Goal: Task Accomplishment & Management: Complete application form

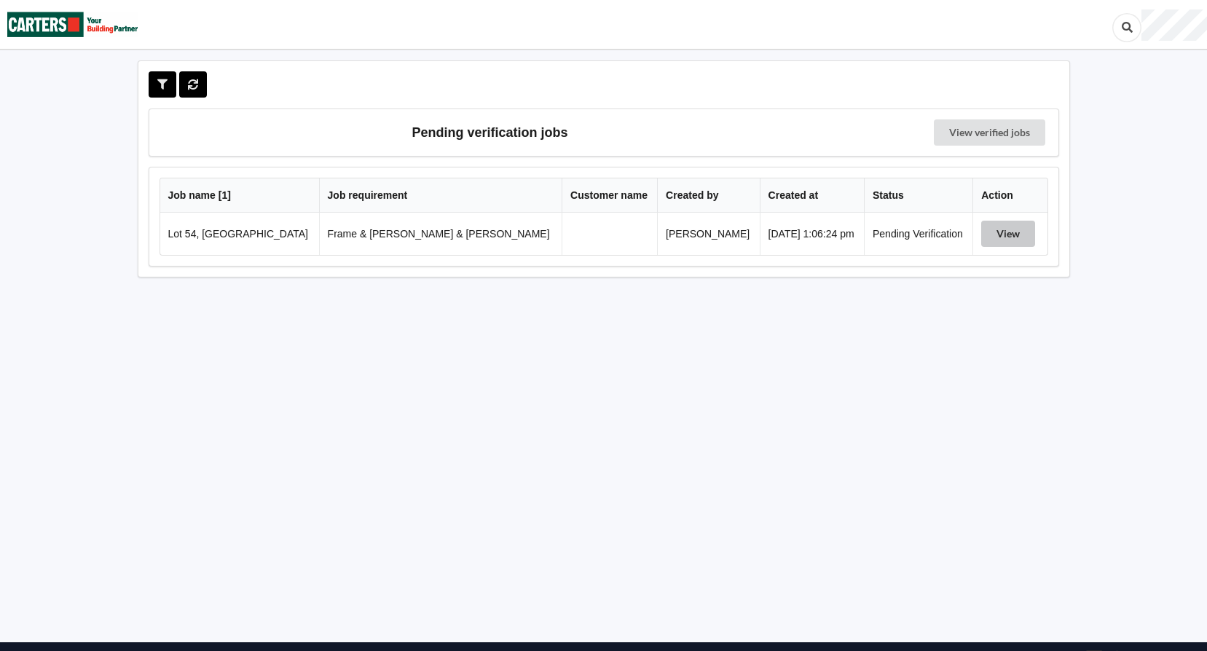
click at [995, 233] on button "View" at bounding box center [1008, 234] width 54 height 26
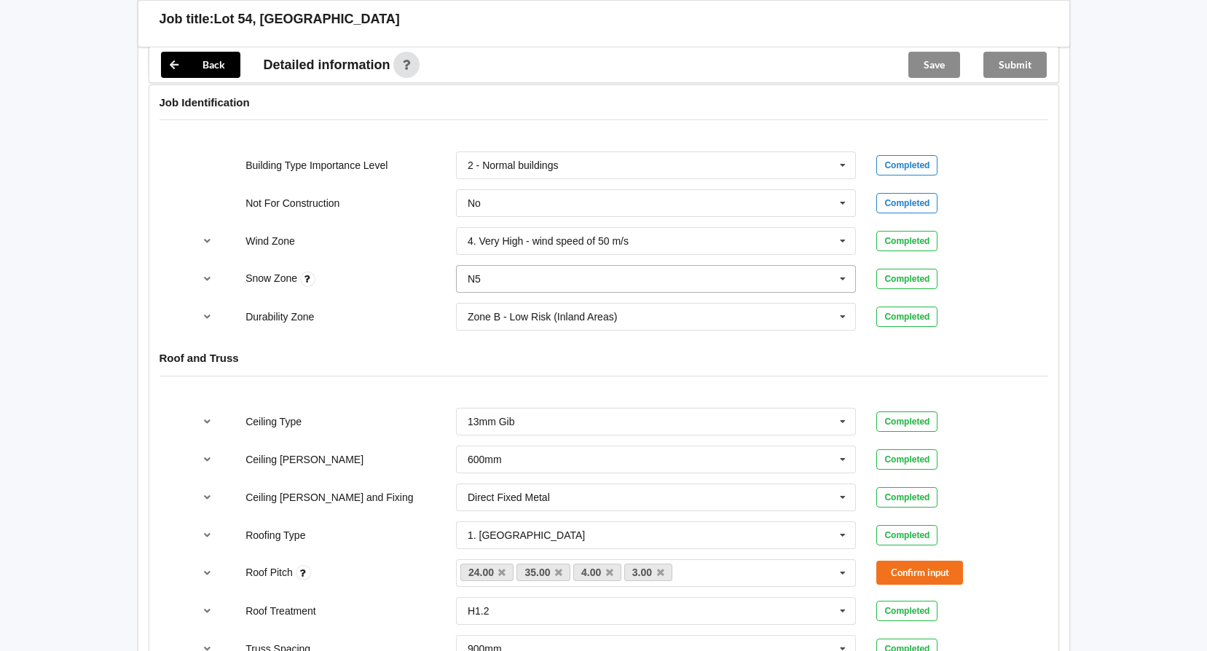
scroll to position [655, 0]
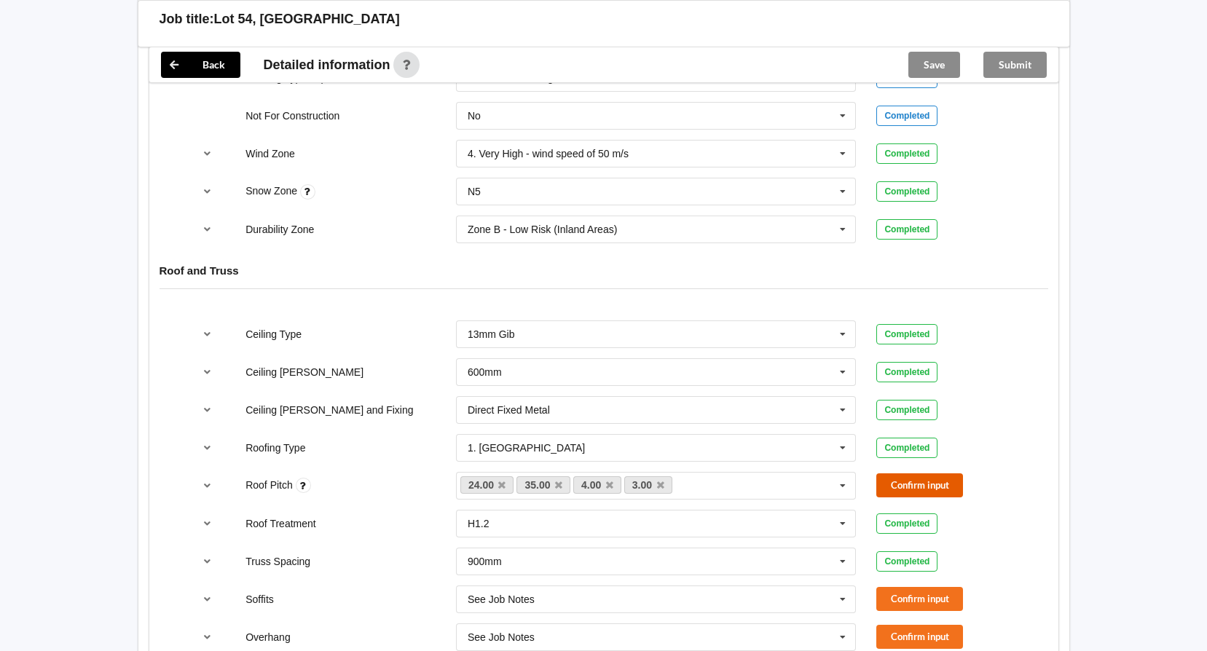
click at [885, 473] on button "Confirm input" at bounding box center [919, 485] width 87 height 24
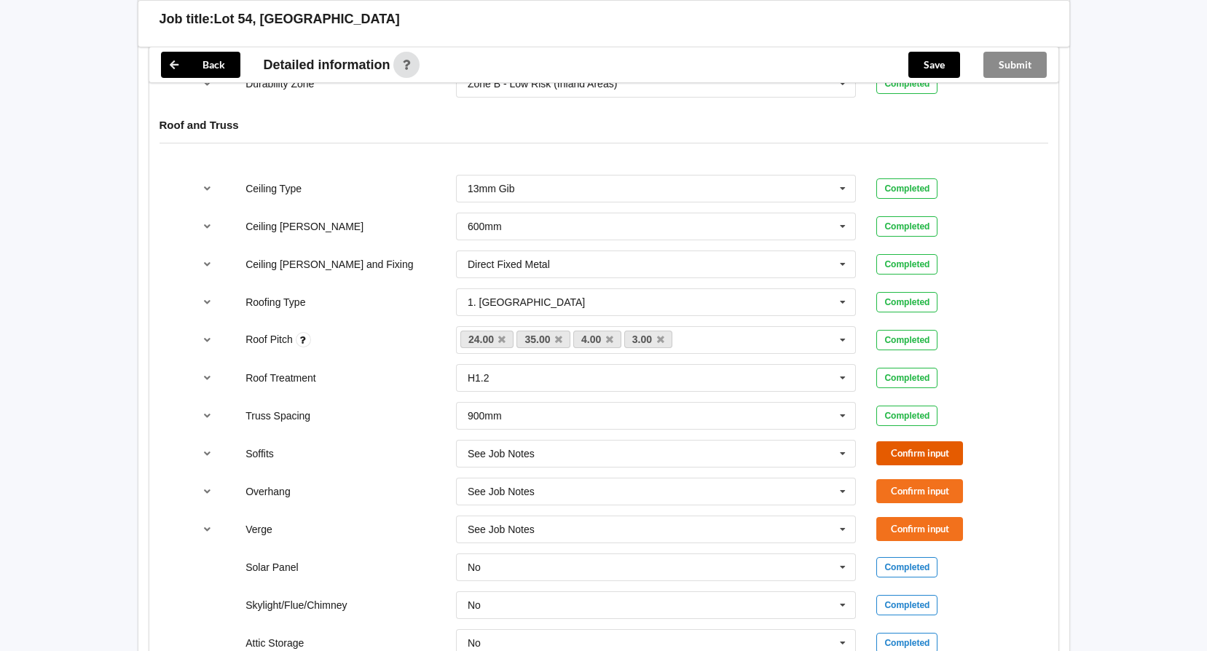
click at [901, 441] on button "Confirm input" at bounding box center [919, 453] width 87 height 24
click at [907, 479] on button "Confirm input" at bounding box center [919, 491] width 87 height 24
click at [912, 517] on button "Confirm input" at bounding box center [919, 529] width 87 height 24
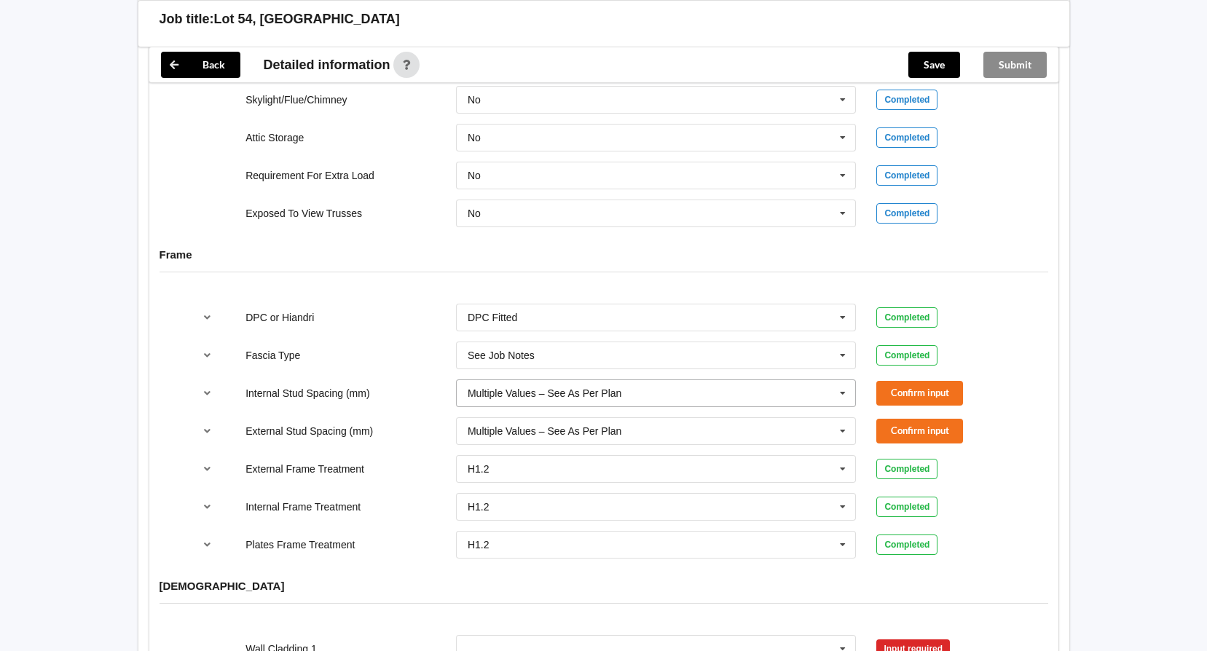
scroll to position [1311, 0]
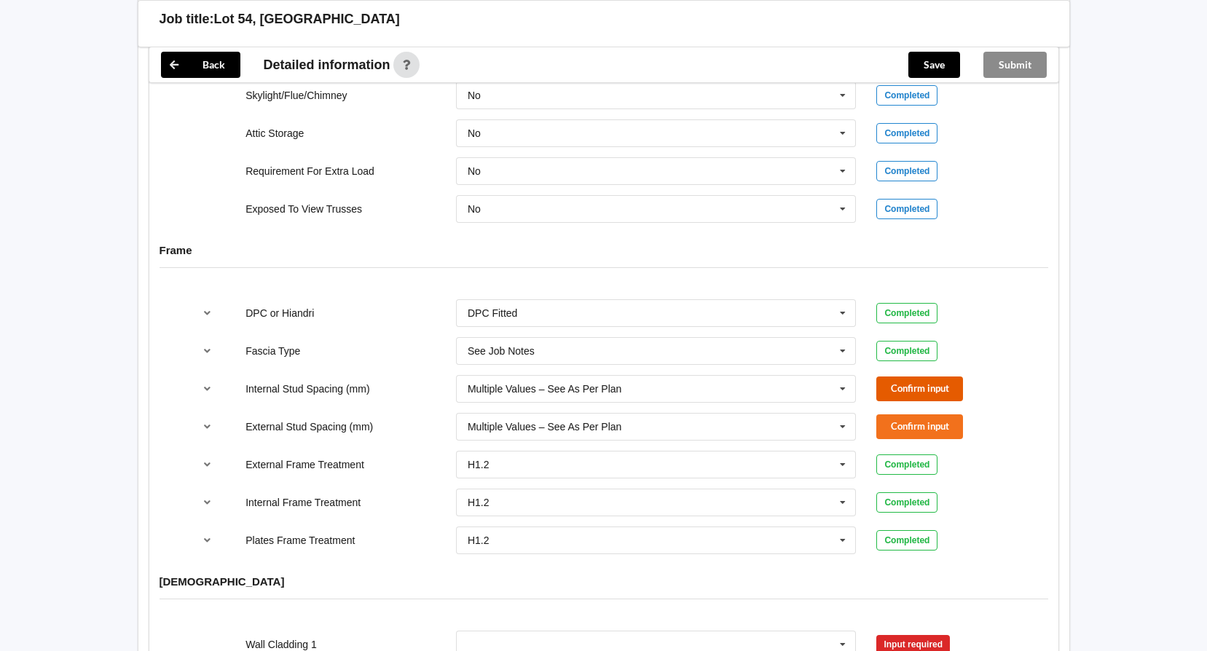
click at [921, 376] on button "Confirm input" at bounding box center [919, 388] width 87 height 24
click at [907, 414] on button "Confirm input" at bounding box center [919, 426] width 87 height 24
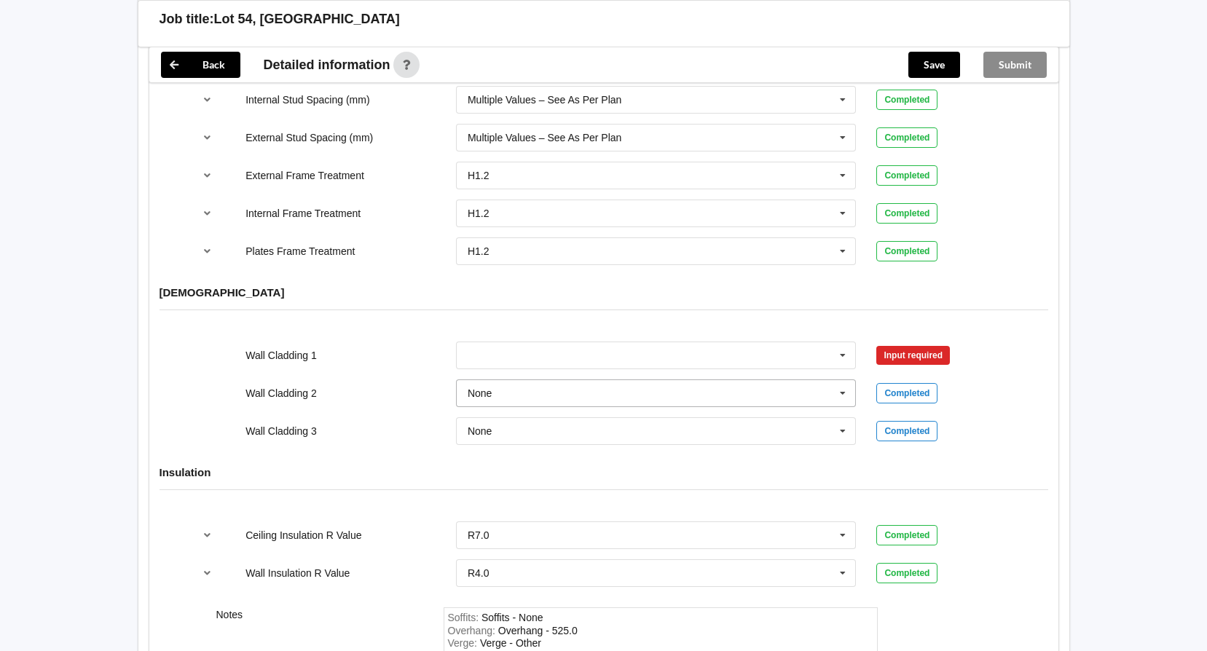
scroll to position [1602, 0]
click at [850, 340] on icon at bounding box center [843, 353] width 22 height 27
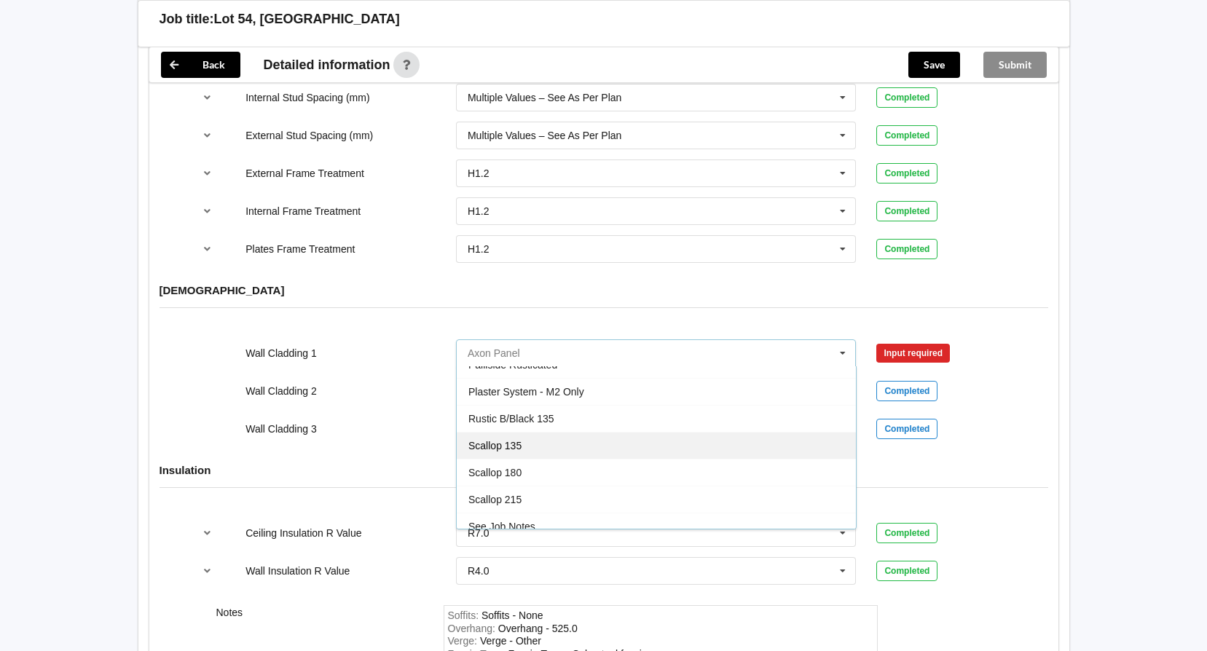
scroll to position [861, 0]
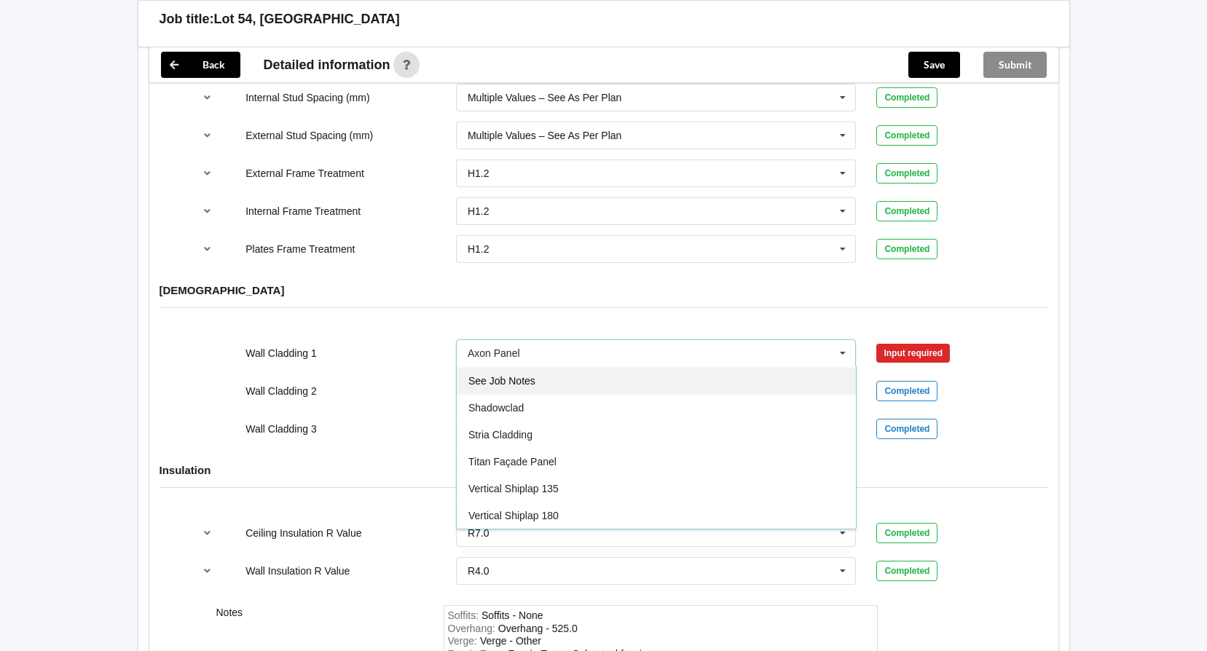
click at [692, 374] on div "See Job Notes" at bounding box center [656, 380] width 399 height 27
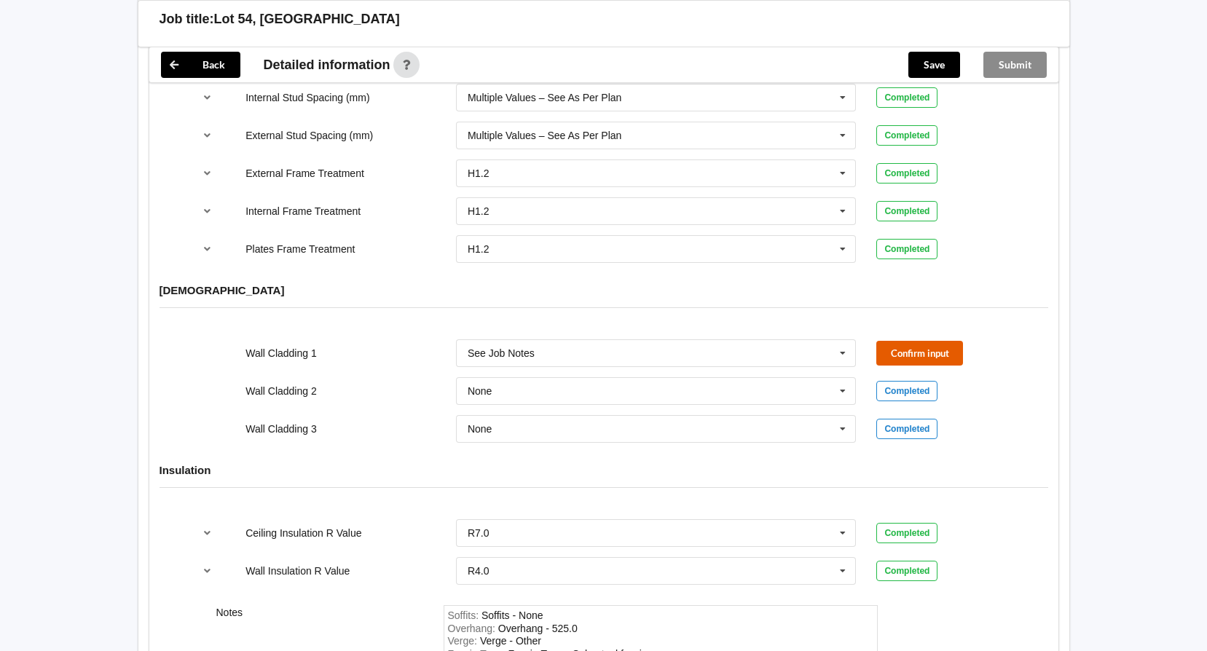
click at [905, 341] on button "Confirm input" at bounding box center [919, 353] width 87 height 24
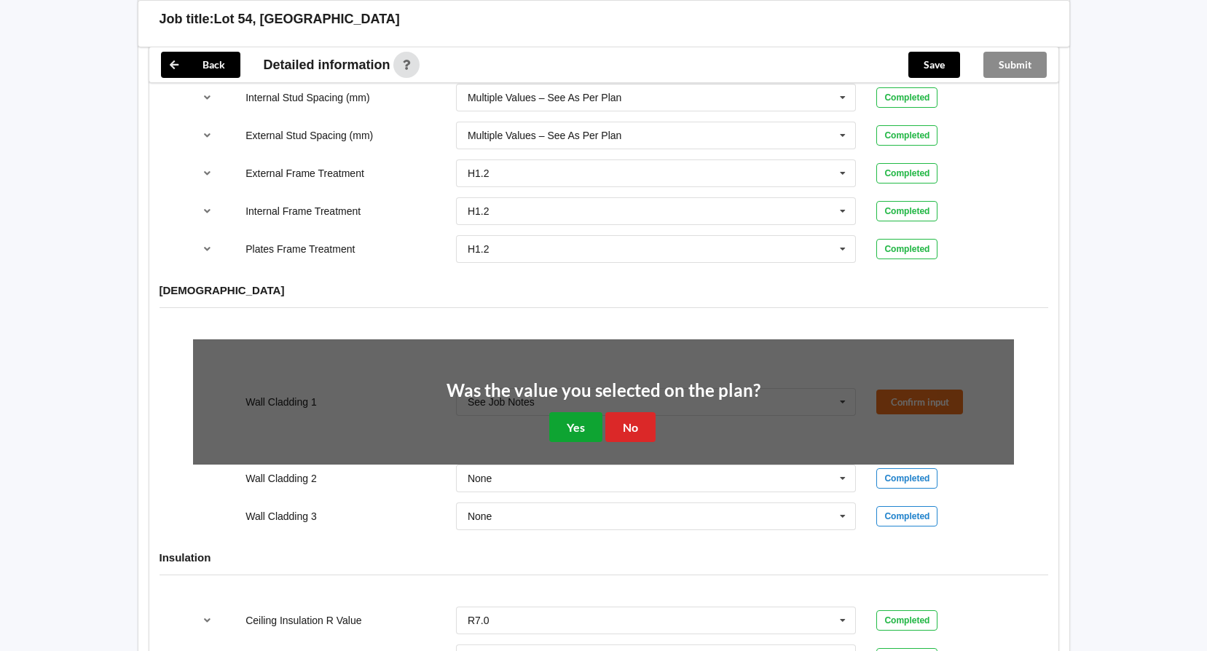
click at [584, 412] on button "Yes" at bounding box center [575, 427] width 53 height 30
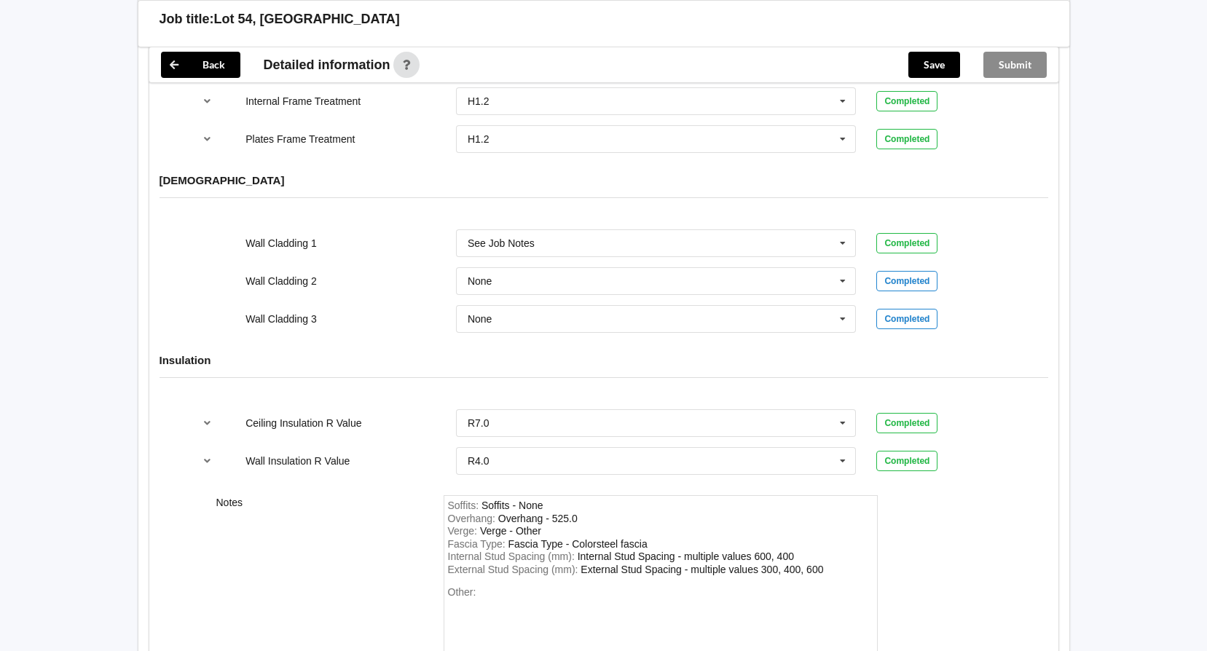
scroll to position [1844, 0]
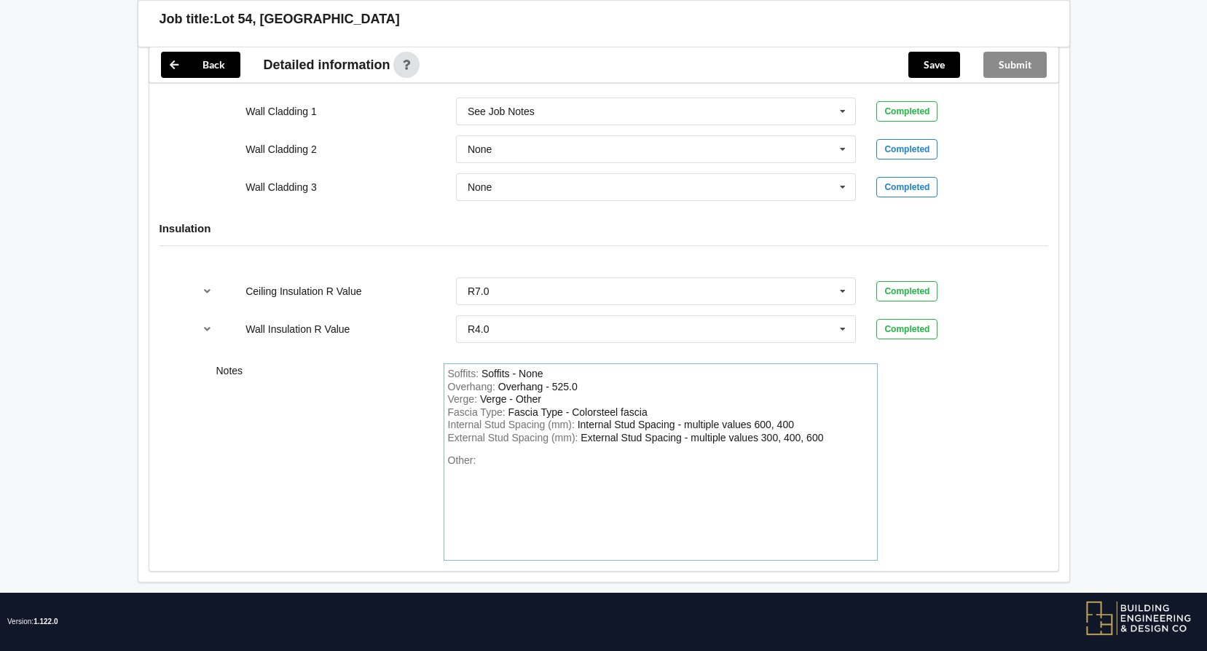
click at [520, 454] on div "Other:" at bounding box center [660, 505] width 425 height 102
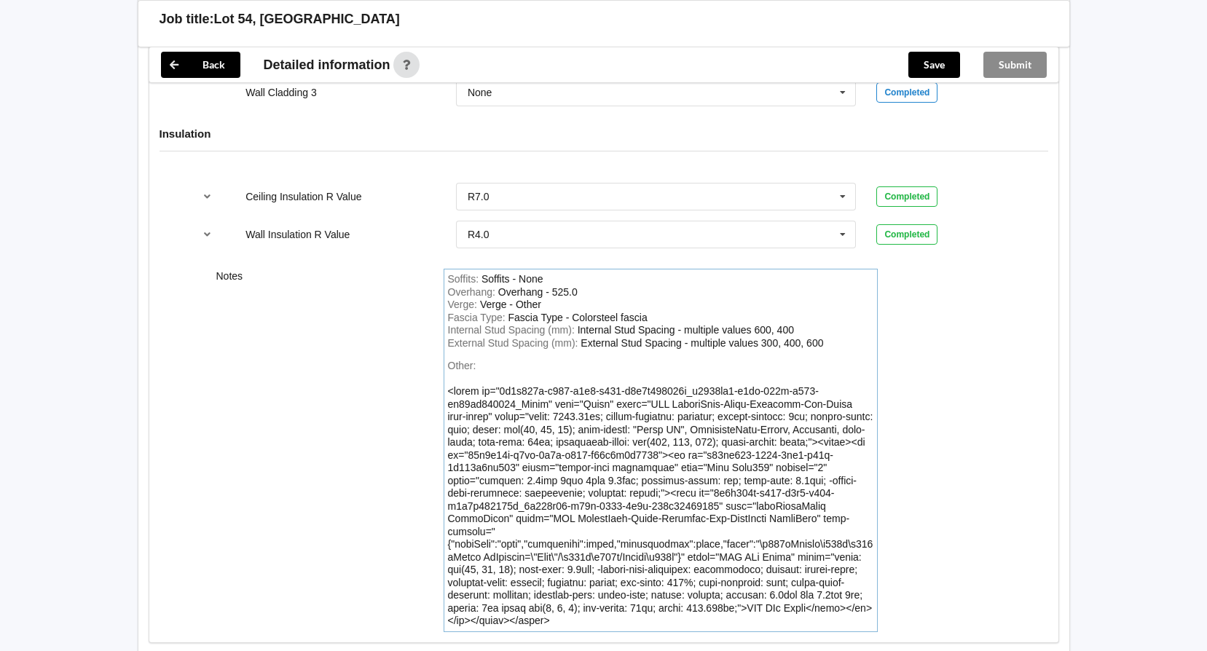
scroll to position [1997, 0]
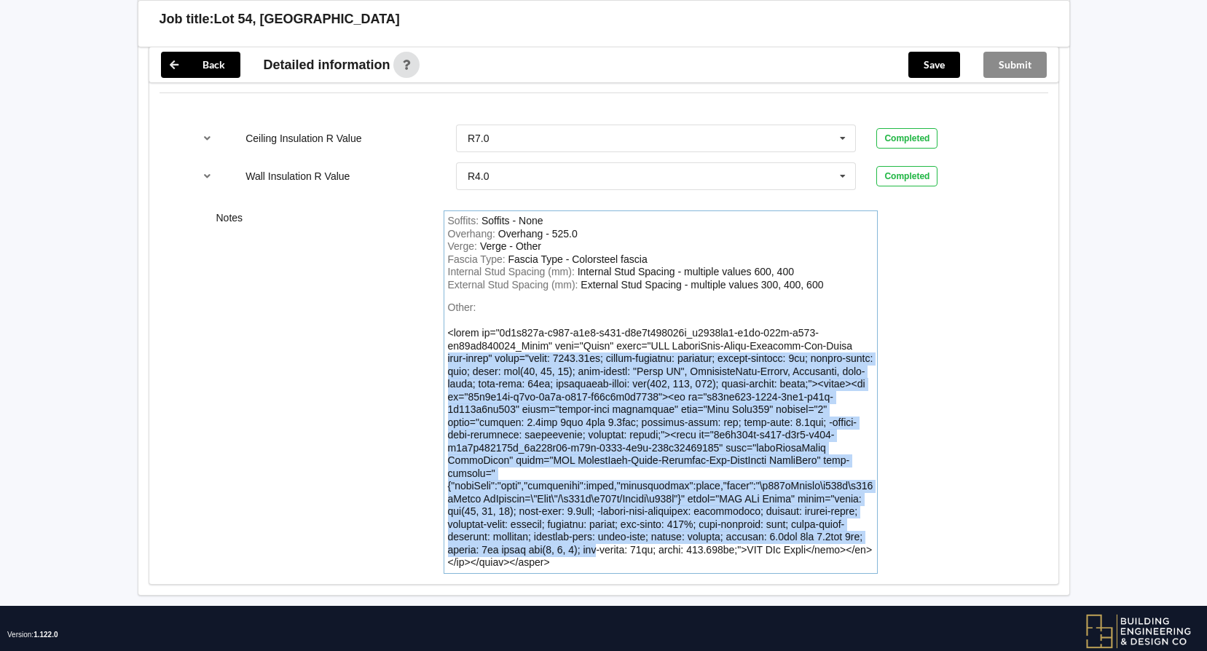
drag, startPoint x: 599, startPoint y: 528, endPoint x: 445, endPoint y: 342, distance: 241.6
click at [445, 342] on div "Soffits : Soffits - None Overhang : Overhang - 525.0 Verge : Verge - Other Fasc…" at bounding box center [660, 391] width 434 height 363
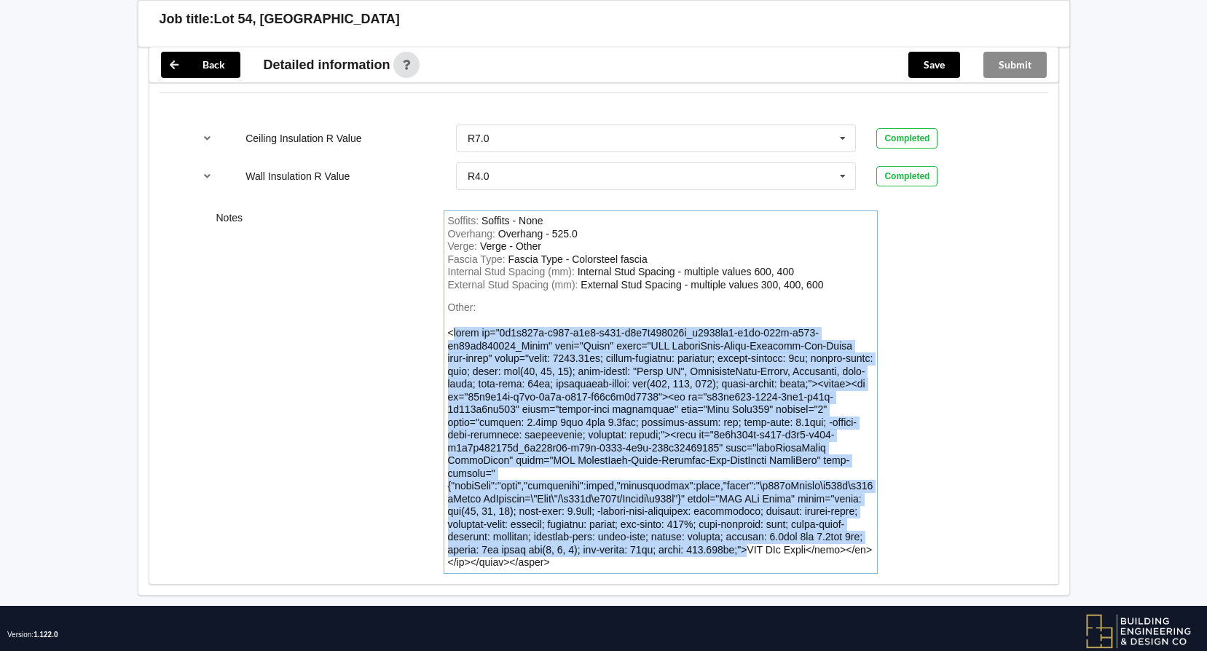
drag, startPoint x: 751, startPoint y: 519, endPoint x: 451, endPoint y: 318, distance: 360.5
click at [451, 327] on div "Other" at bounding box center [660, 447] width 425 height 241
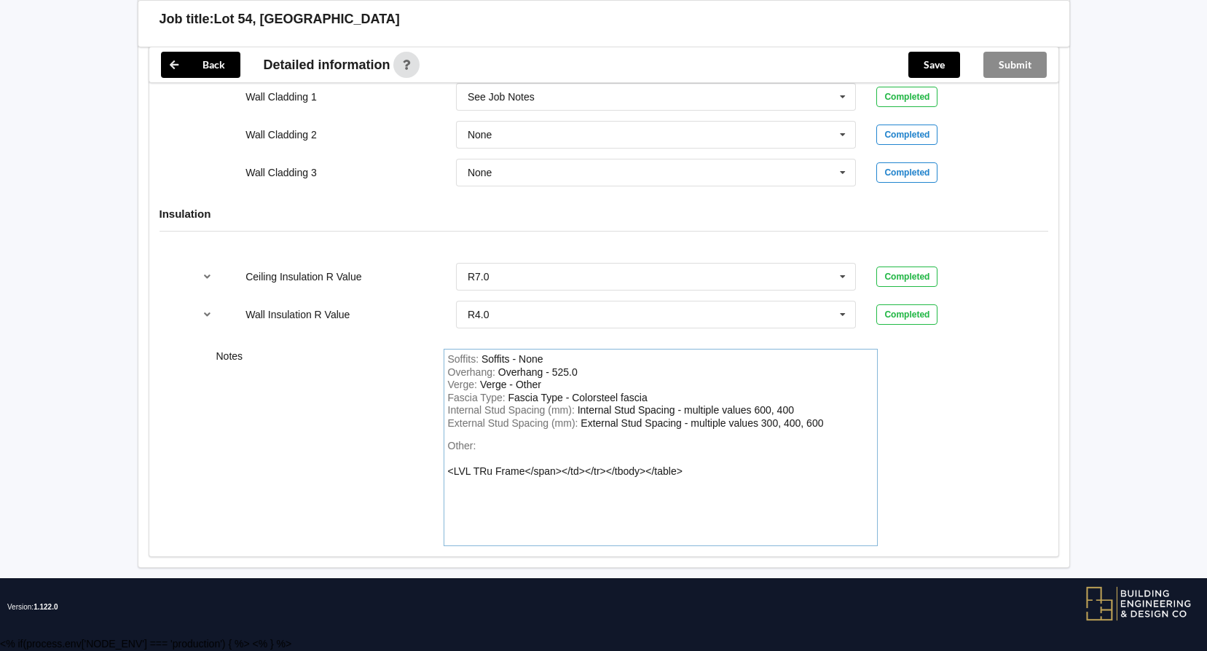
scroll to position [1844, 0]
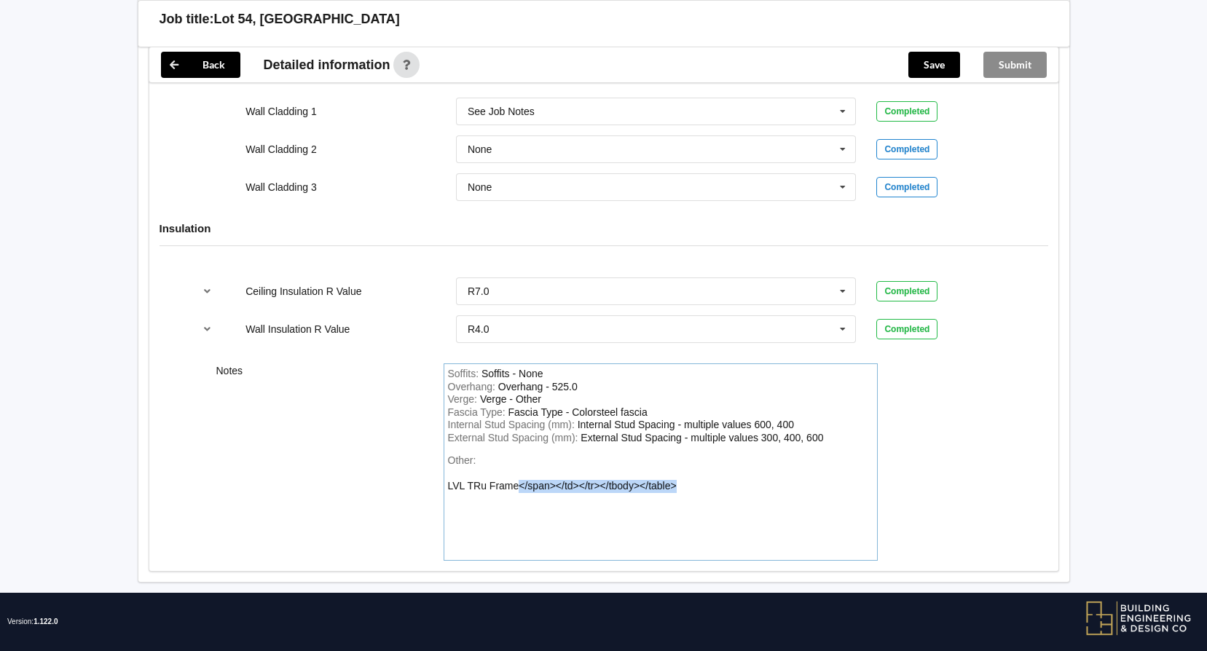
drag, startPoint x: 688, startPoint y: 470, endPoint x: 521, endPoint y: 474, distance: 167.5
click at [521, 474] on div "Other: LVL TRu Frame</span></td></tr></tbody></table>" at bounding box center [660, 505] width 425 height 102
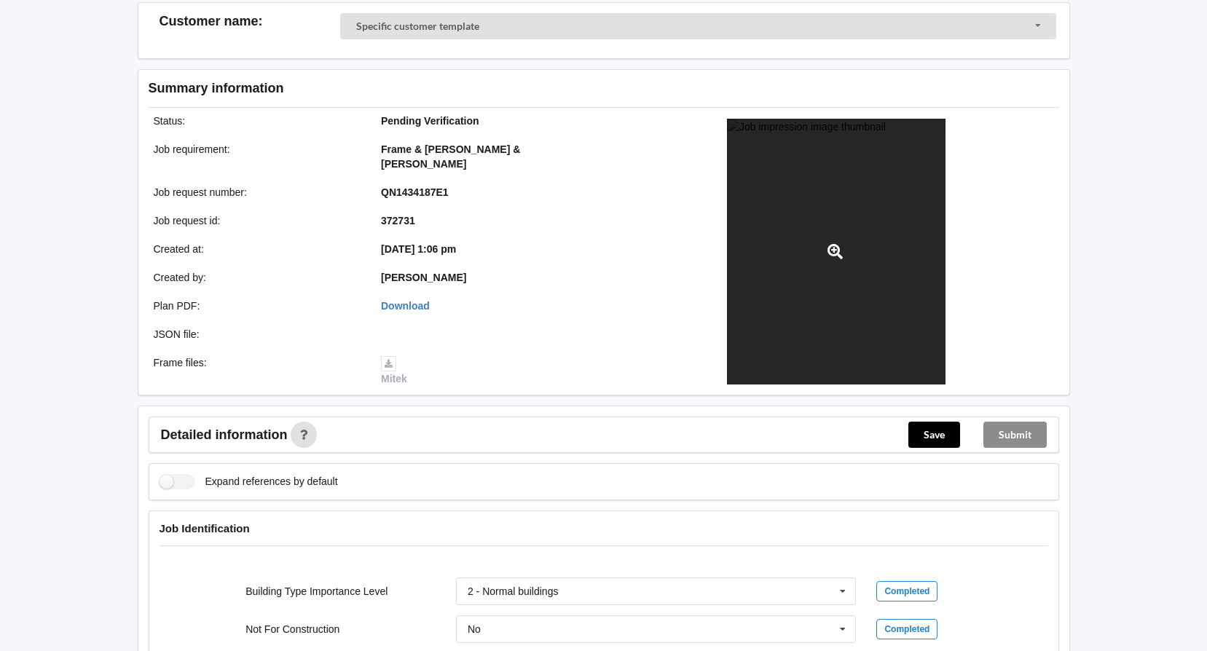
scroll to position [23, 0]
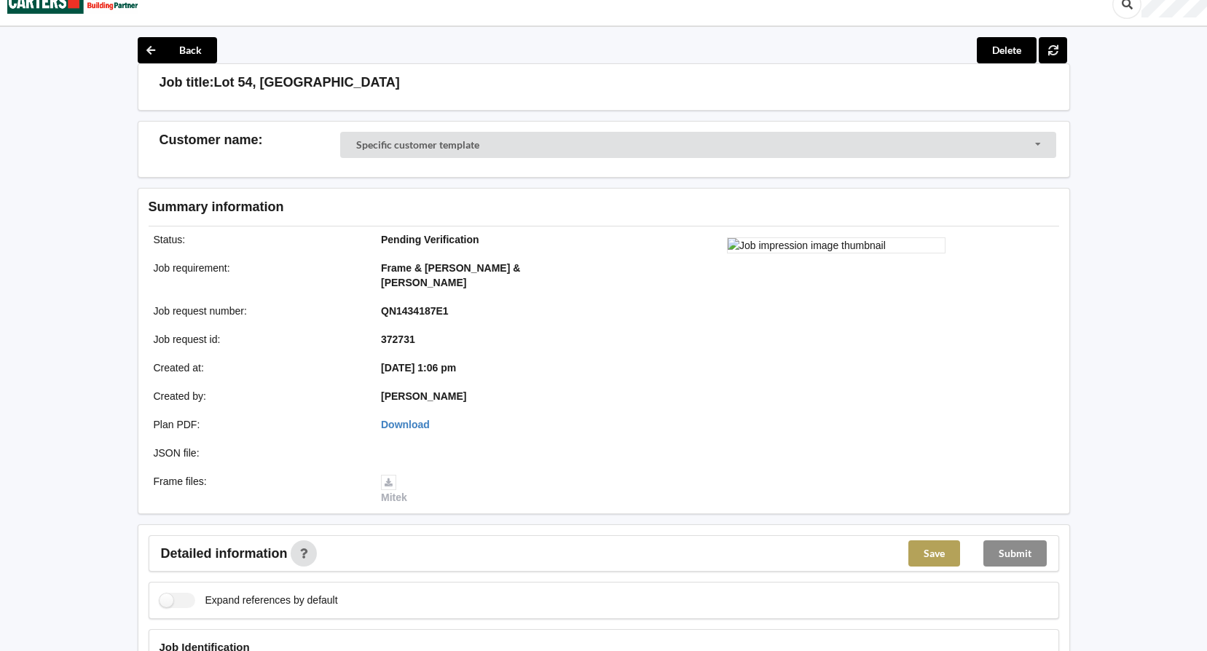
click at [913, 545] on button "Save" at bounding box center [934, 553] width 52 height 26
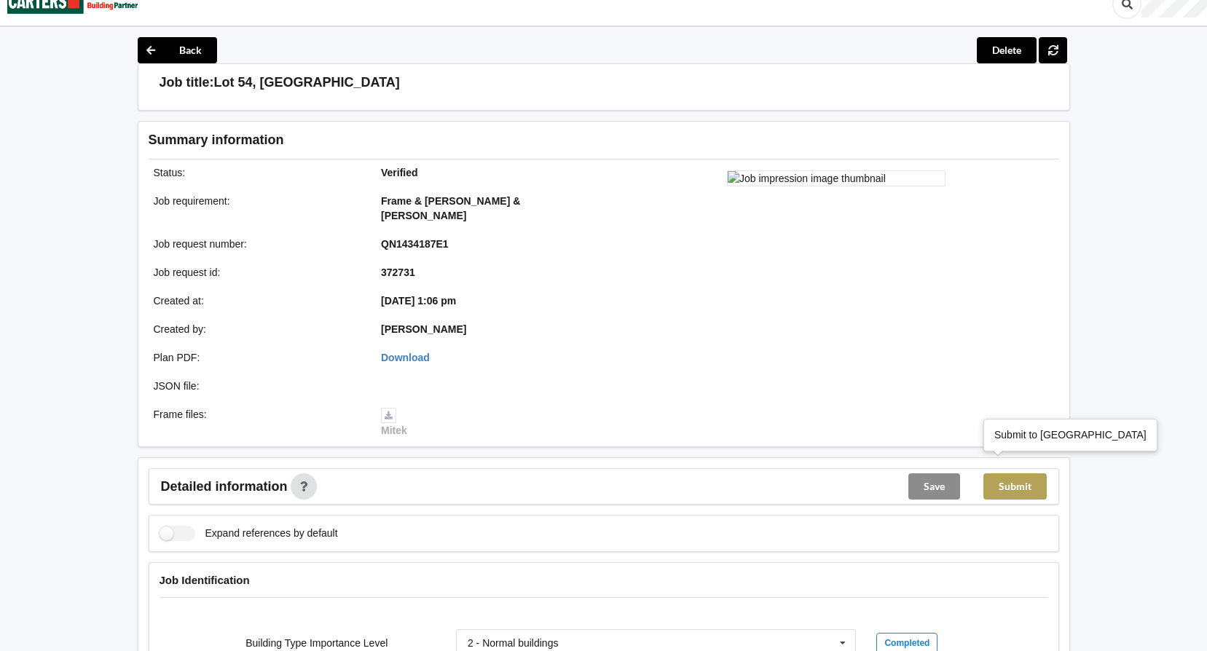
click at [1016, 473] on button "Submit" at bounding box center [1014, 486] width 63 height 26
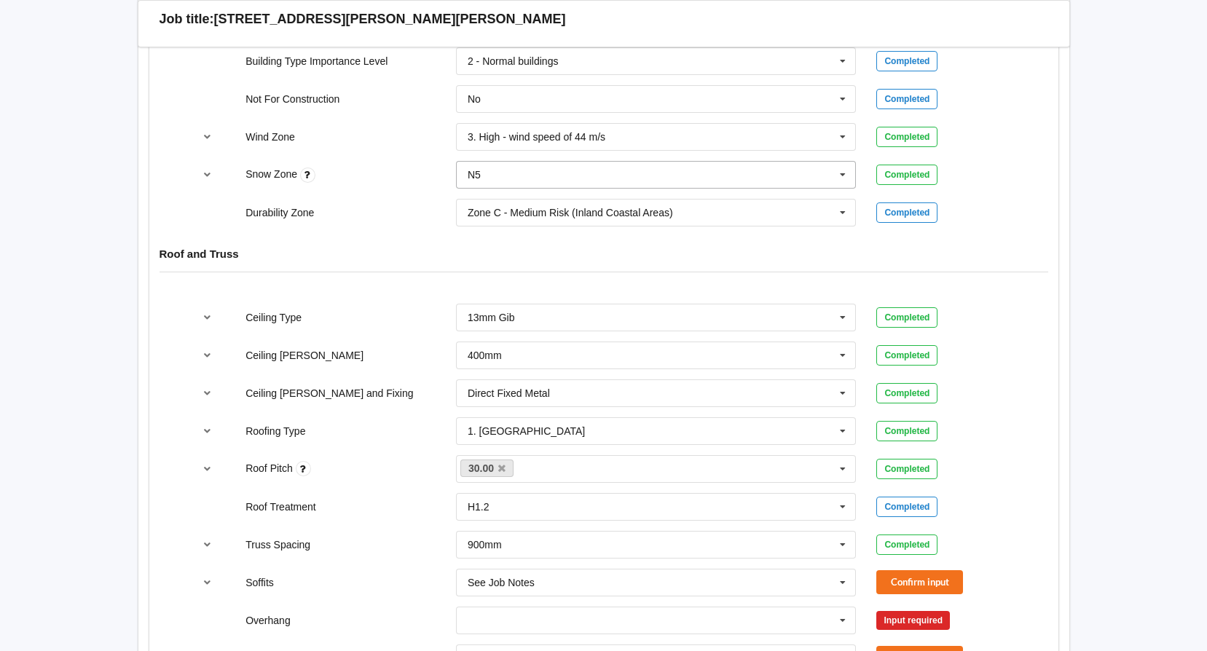
scroll to position [728, 0]
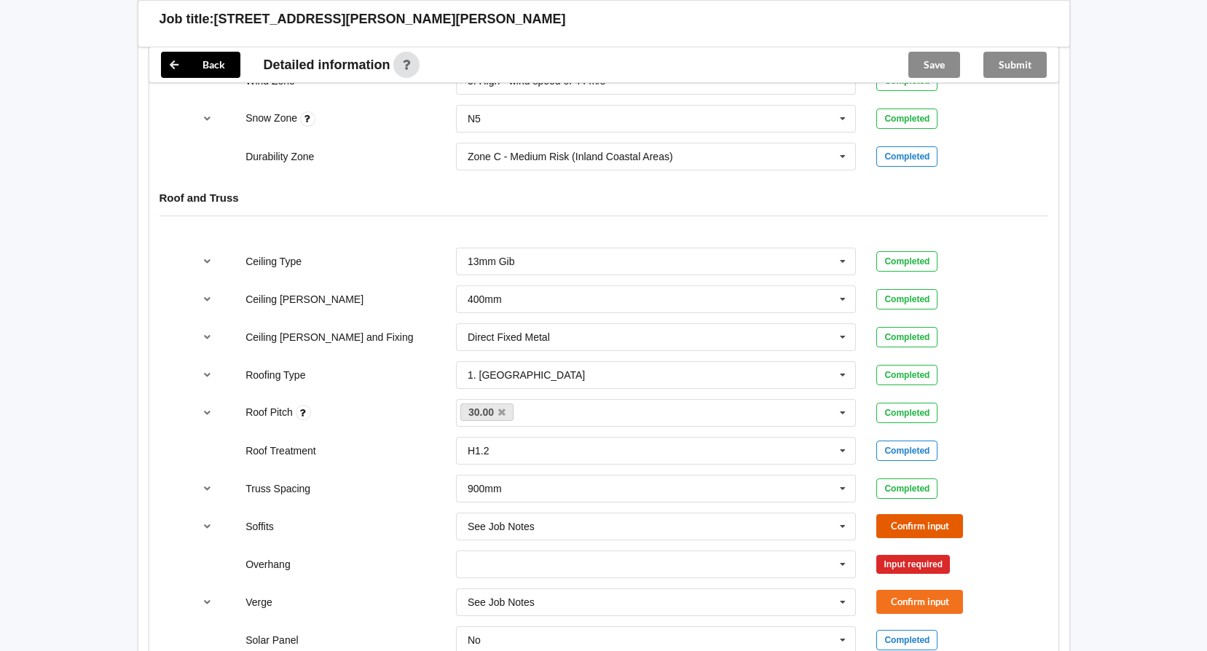
click at [895, 514] on button "Confirm input" at bounding box center [919, 526] width 87 height 24
click at [776, 551] on input "text" at bounding box center [656, 564] width 399 height 26
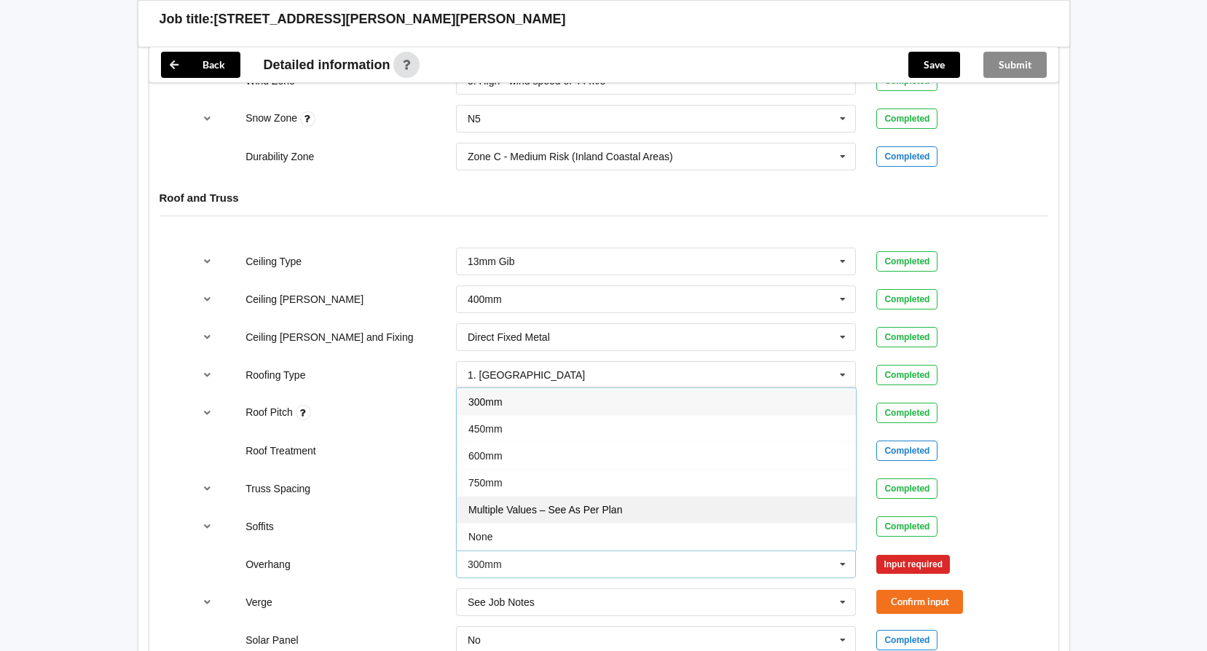
click at [687, 496] on div "Multiple Values – See As Per Plan" at bounding box center [656, 509] width 399 height 27
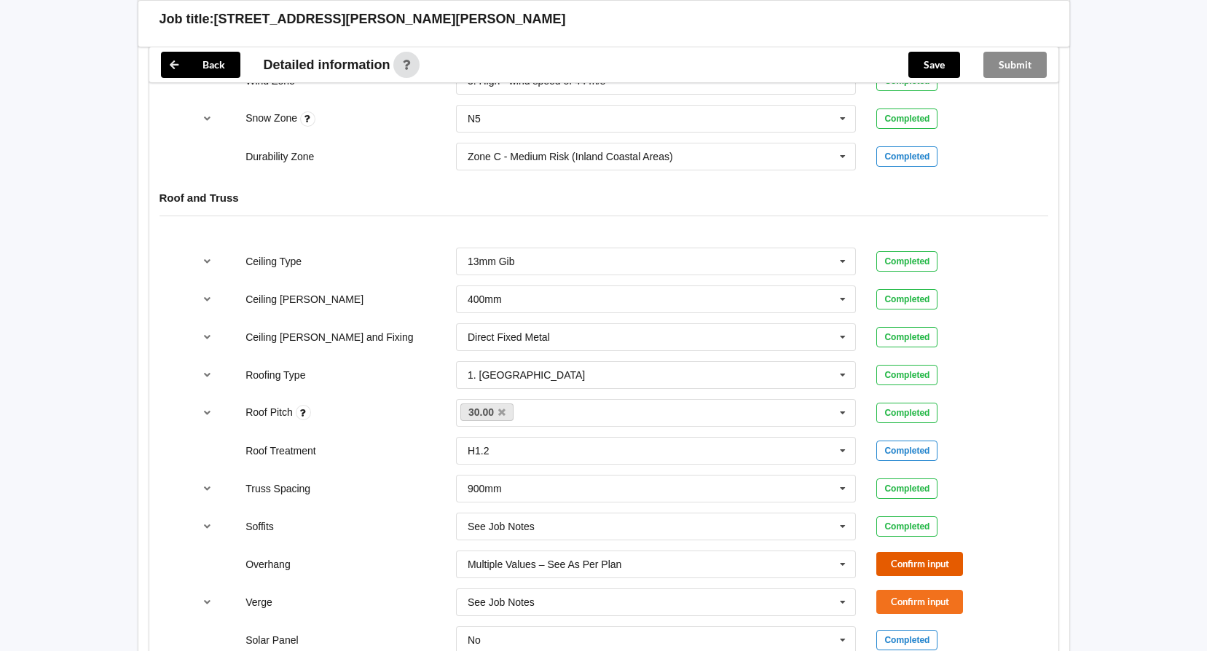
click at [898, 552] on button "Confirm input" at bounding box center [919, 564] width 87 height 24
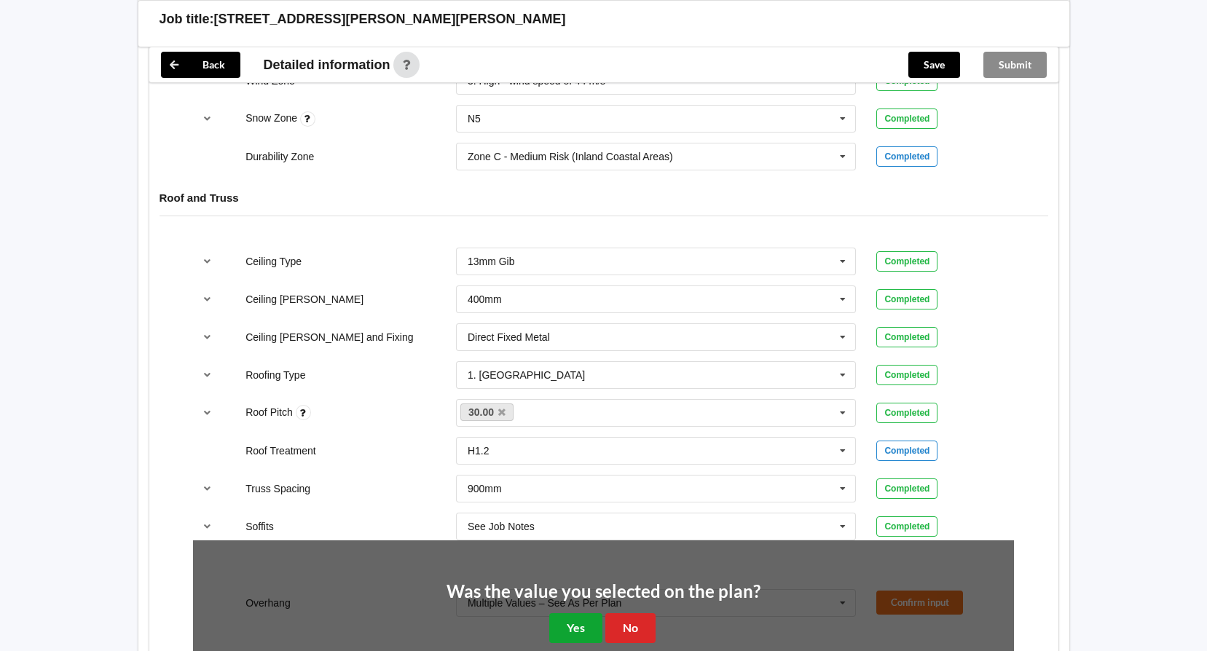
click at [575, 613] on button "Yes" at bounding box center [575, 628] width 53 height 30
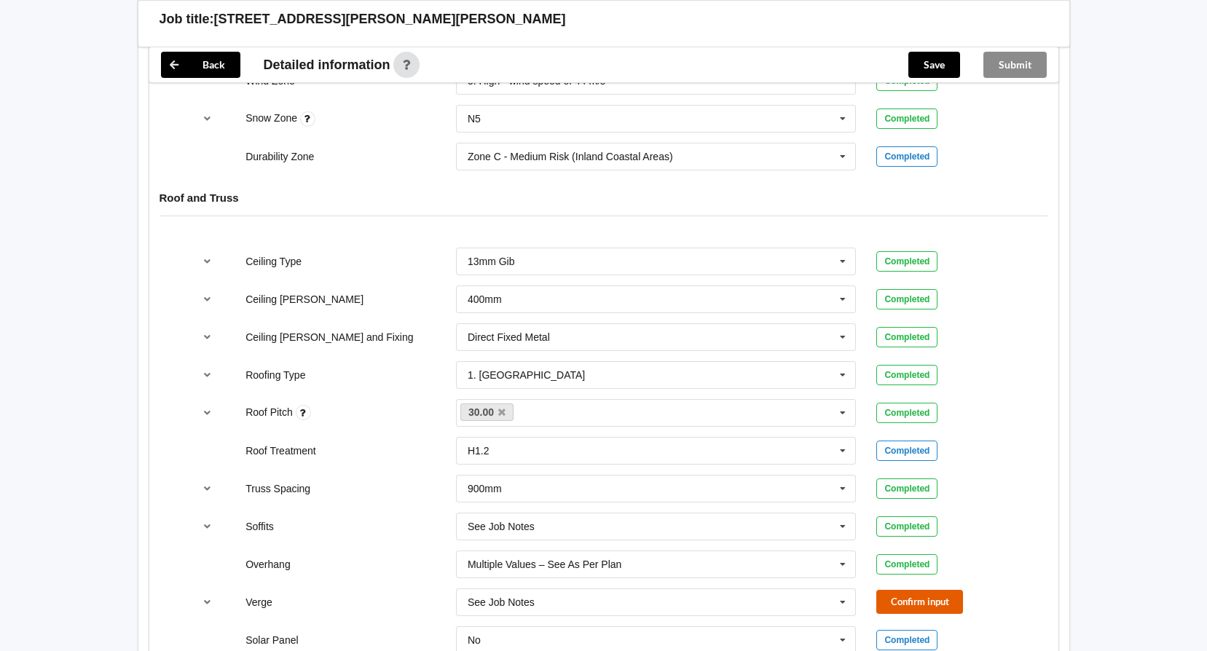
click at [932, 591] on button "Confirm input" at bounding box center [919, 602] width 87 height 24
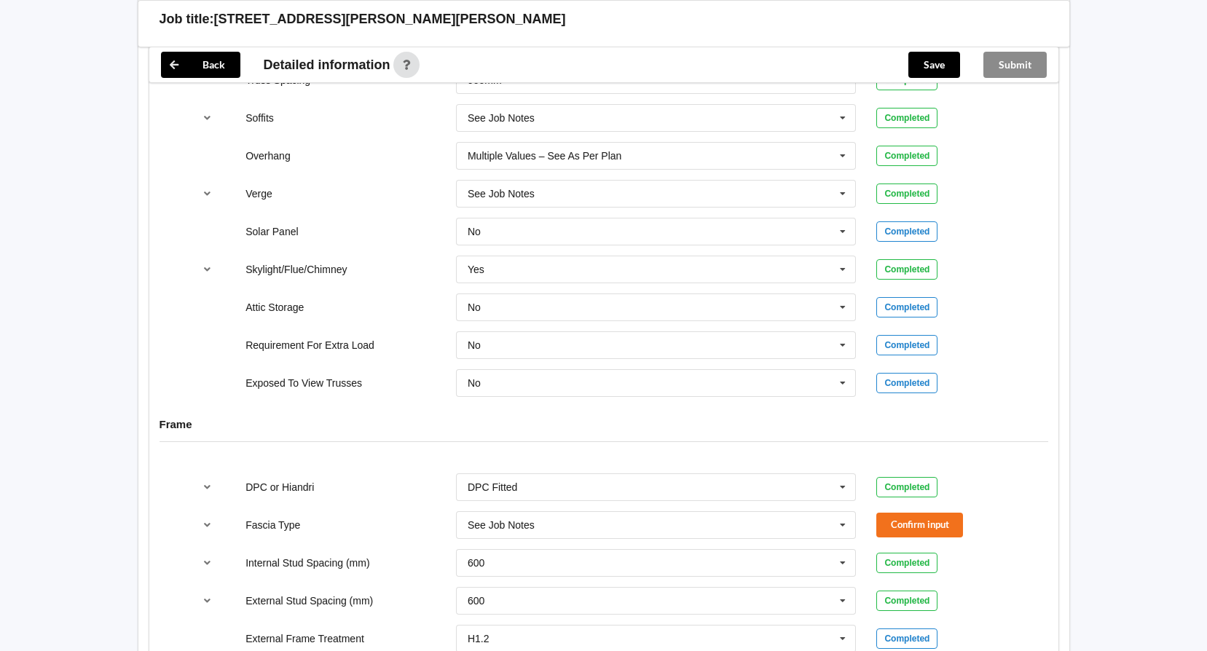
scroll to position [1165, 0]
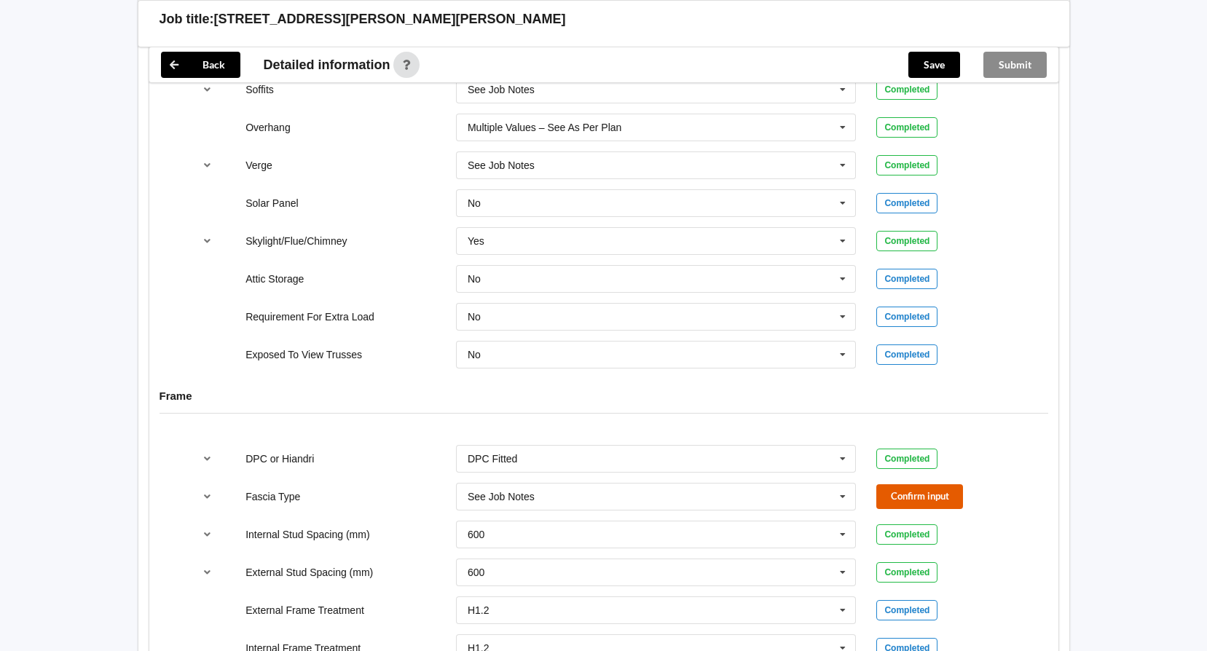
click at [899, 484] on button "Confirm input" at bounding box center [919, 496] width 87 height 24
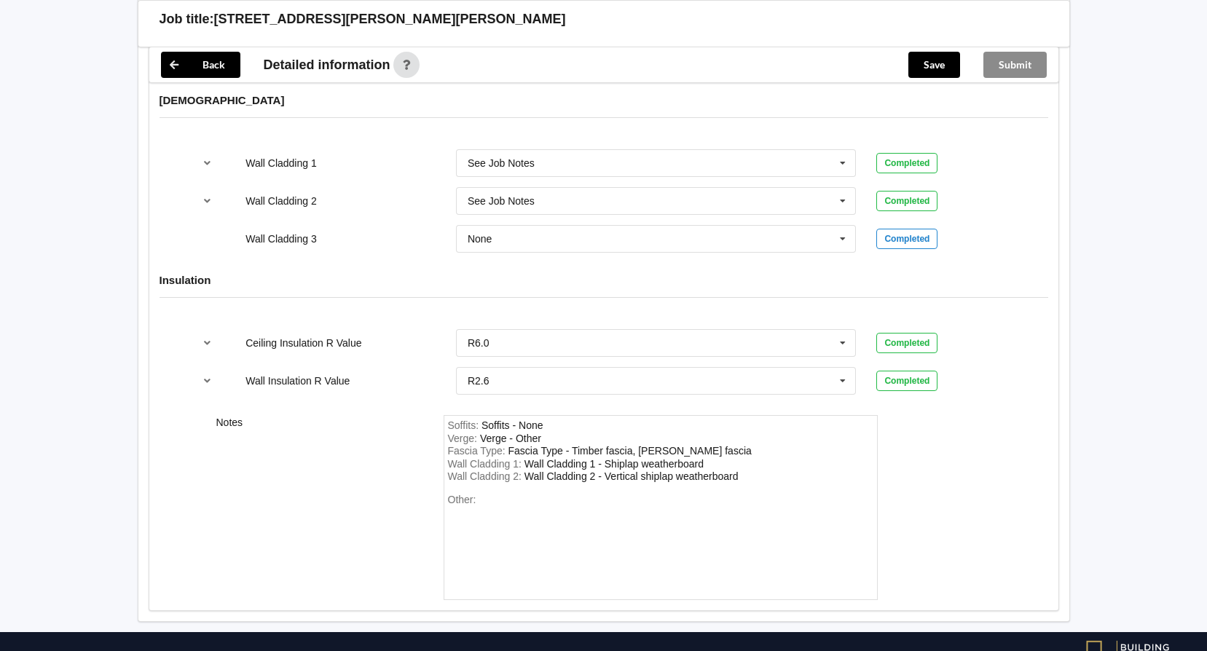
scroll to position [1831, 0]
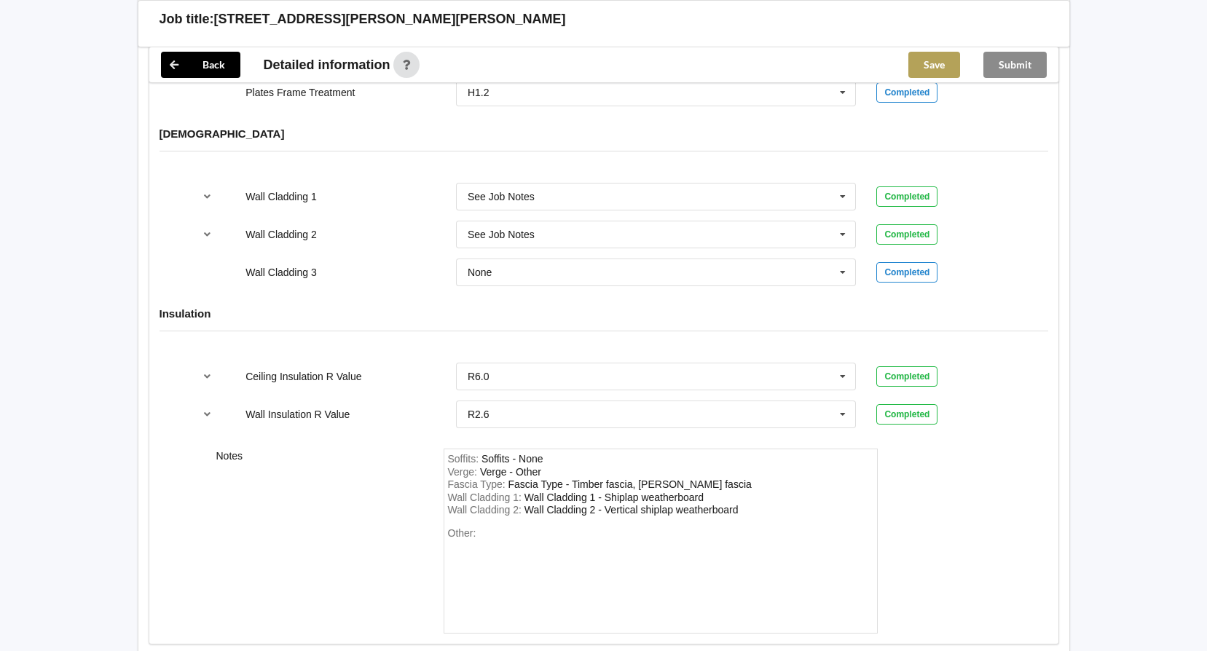
click at [934, 70] on button "Save" at bounding box center [934, 65] width 52 height 26
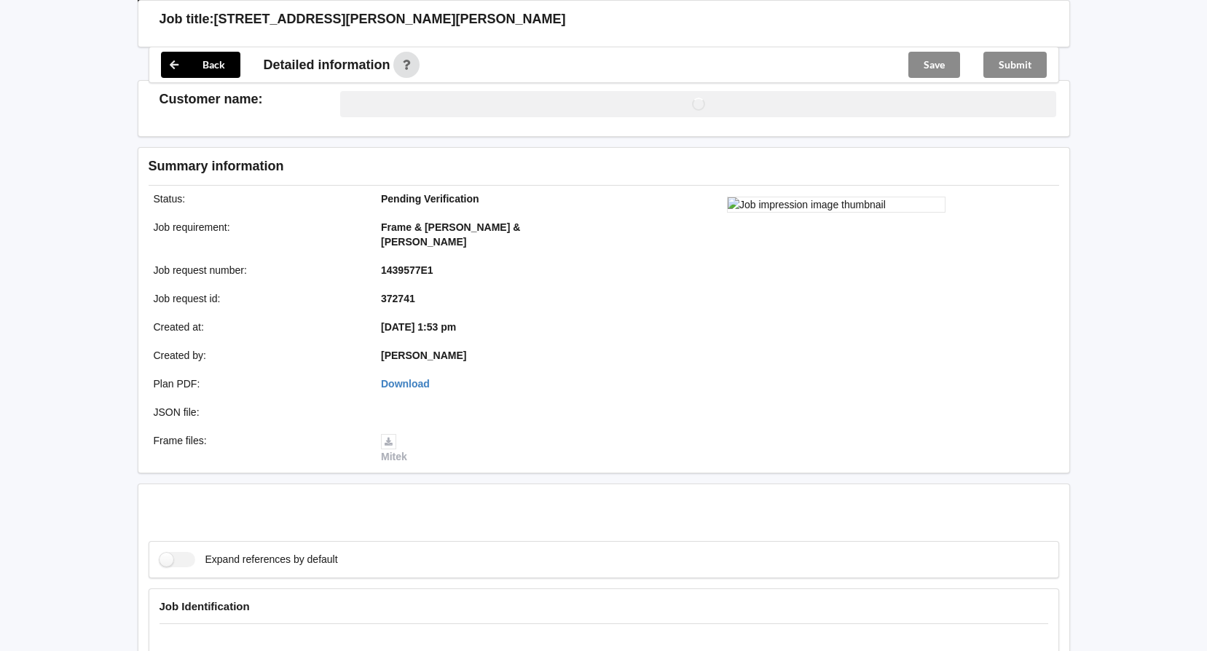
scroll to position [1759, 0]
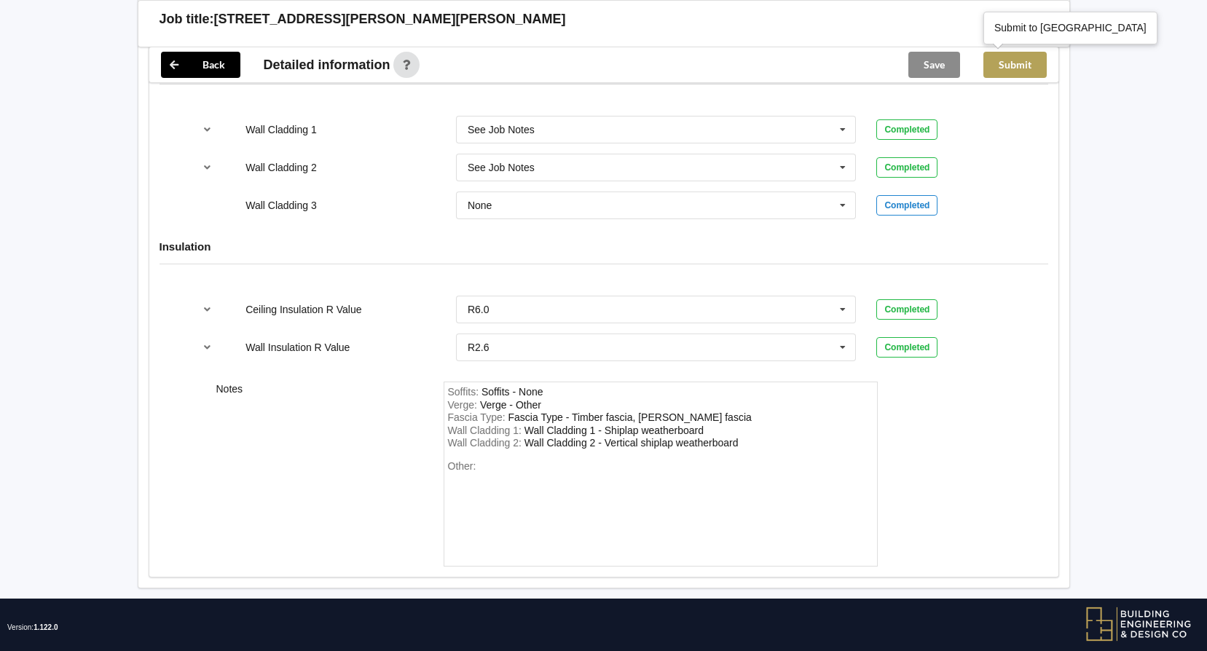
click at [1022, 63] on button "Submit" at bounding box center [1014, 65] width 63 height 26
